Goal: Task Accomplishment & Management: Use online tool/utility

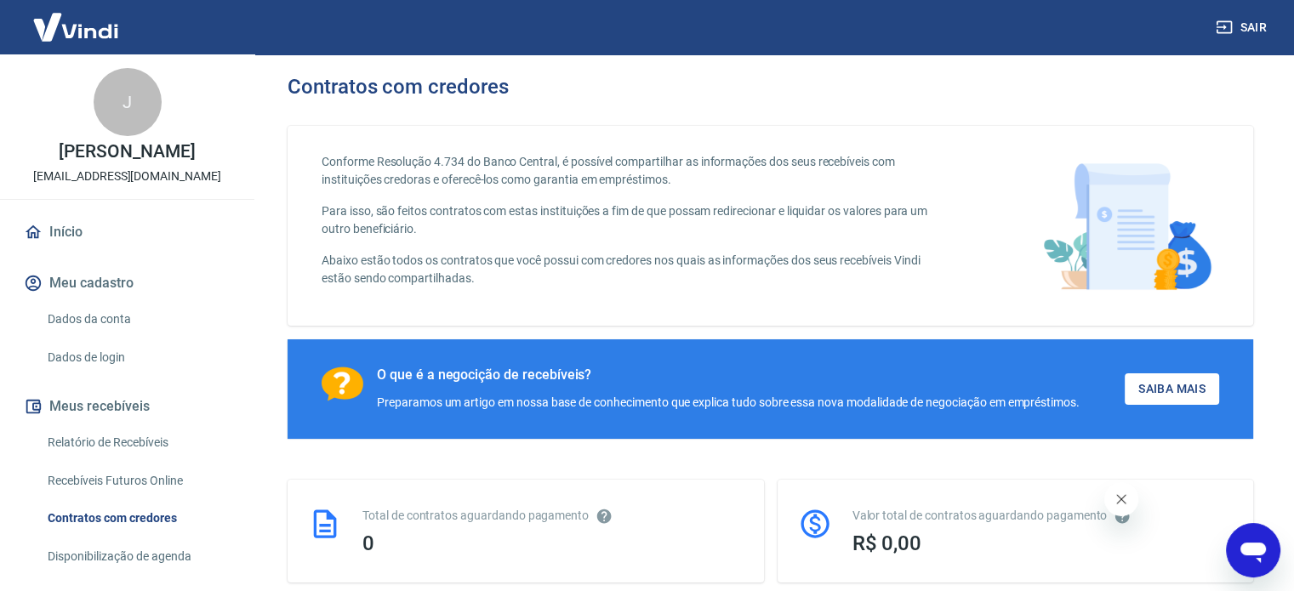
click at [131, 107] on div "J" at bounding box center [128, 102] width 68 height 68
click at [96, 32] on img at bounding box center [75, 27] width 111 height 52
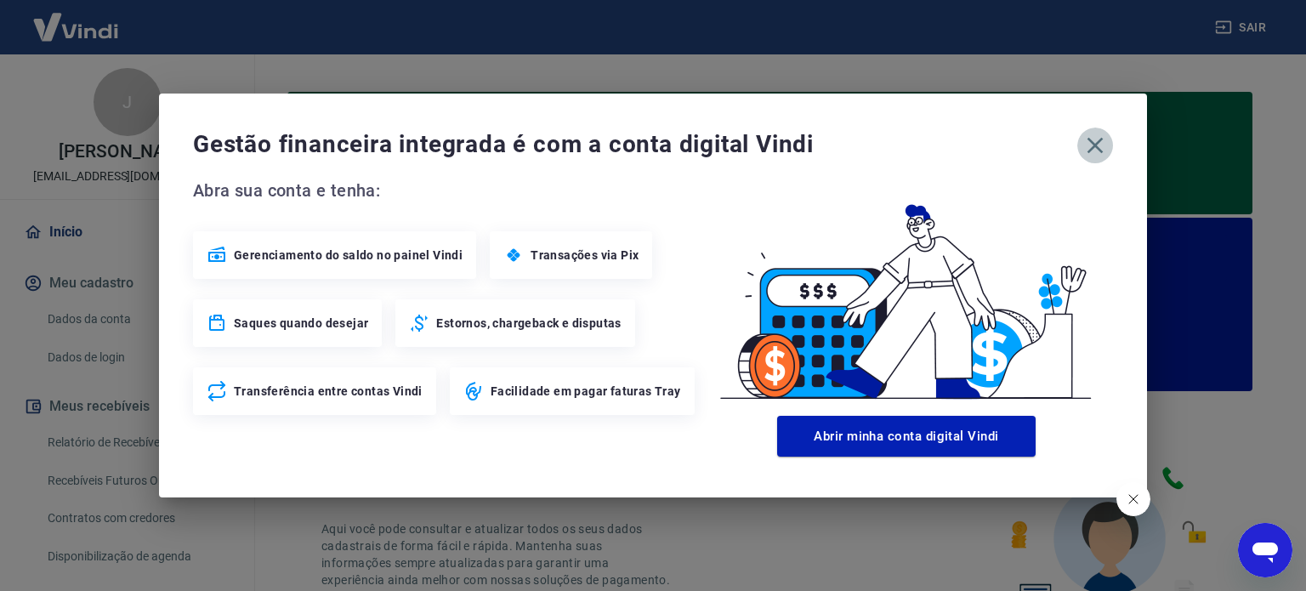
click at [1095, 152] on icon "button" at bounding box center [1095, 145] width 27 height 27
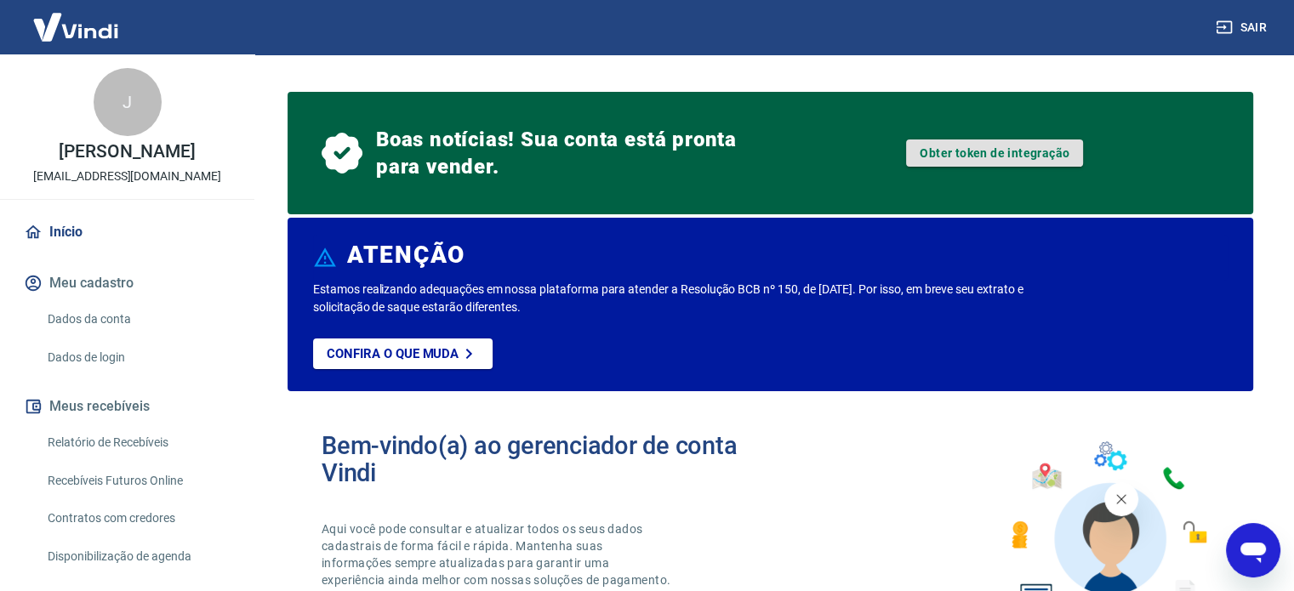
click at [959, 148] on link "Obter token de integração" at bounding box center [994, 152] width 177 height 27
